Goal: Task Accomplishment & Management: Manage account settings

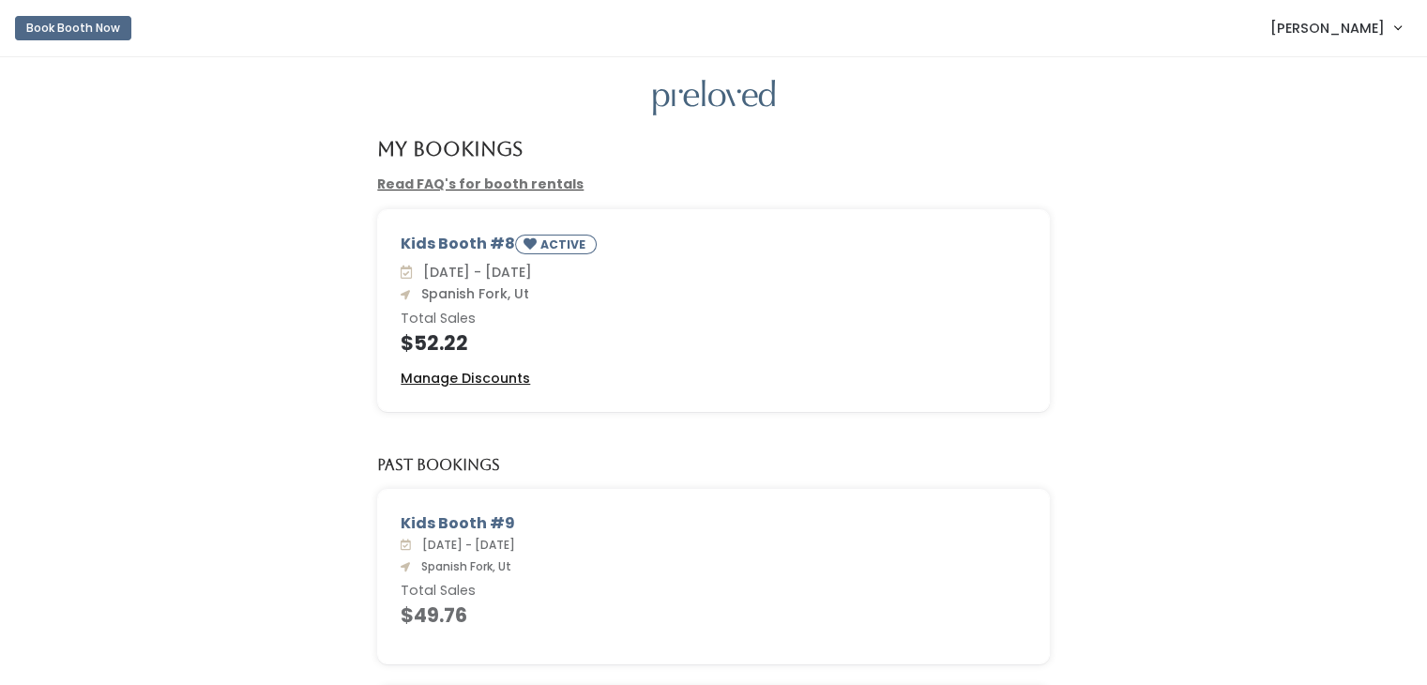
click at [470, 380] on u "Manage Discounts" at bounding box center [464, 378] width 129 height 19
